Goal: Task Accomplishment & Management: Use online tool/utility

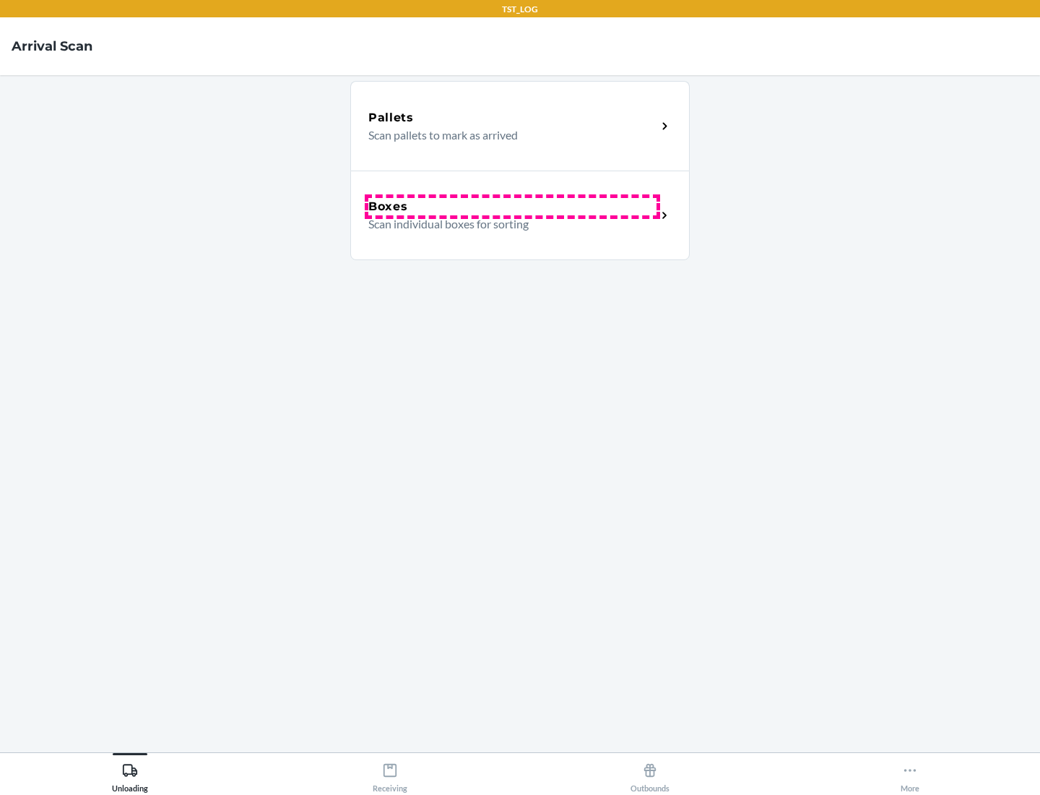
click at [512, 207] on div "Boxes" at bounding box center [512, 206] width 288 height 17
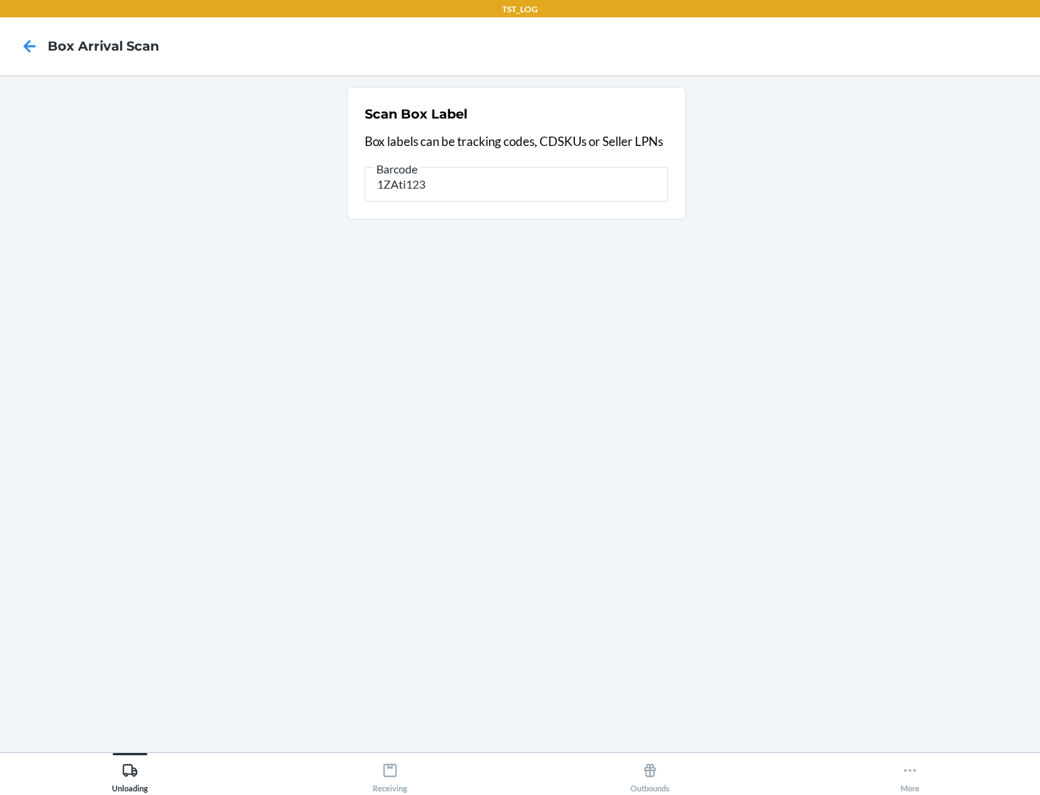
type input "1ZAti123"
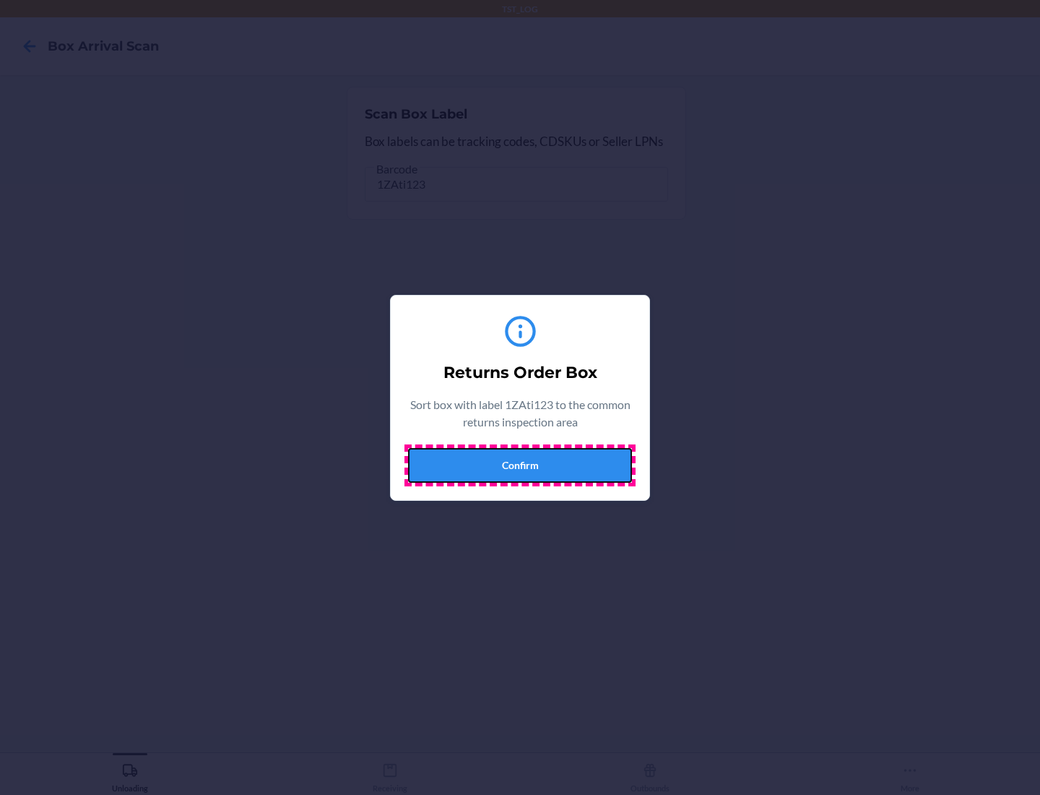
click at [520, 465] on button "Confirm" at bounding box center [520, 465] width 224 height 35
